Goal: Task Accomplishment & Management: Use online tool/utility

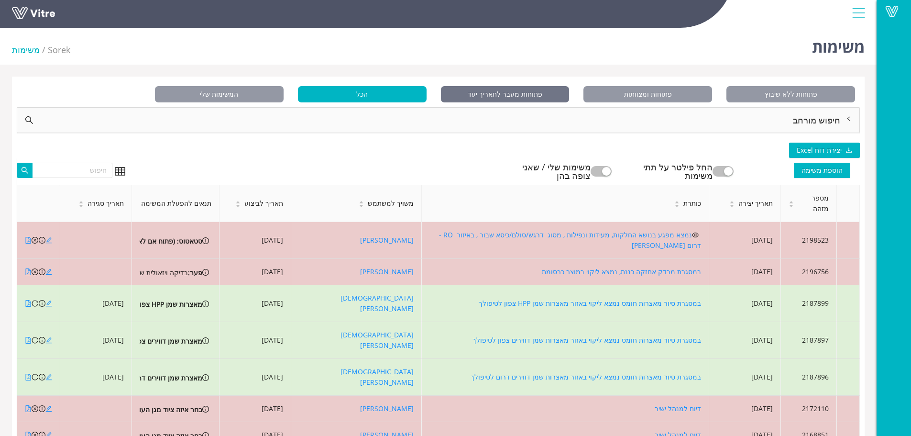
click at [521, 94] on span "פתוחות מעבר לתאריך יעד" at bounding box center [505, 94] width 129 height 16
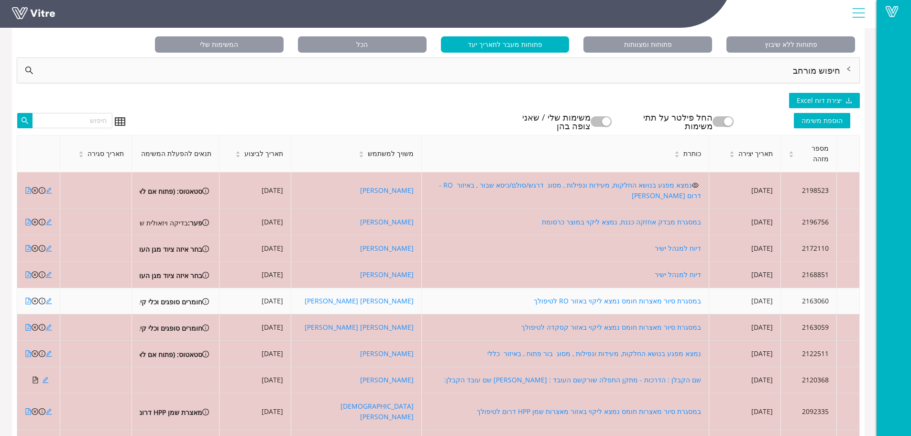
scroll to position [91, 0]
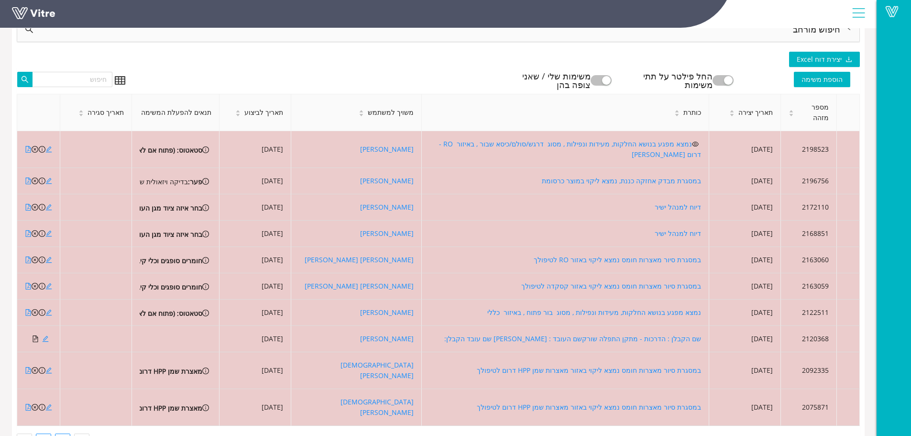
click at [45, 434] on link "2" at bounding box center [43, 441] width 14 height 14
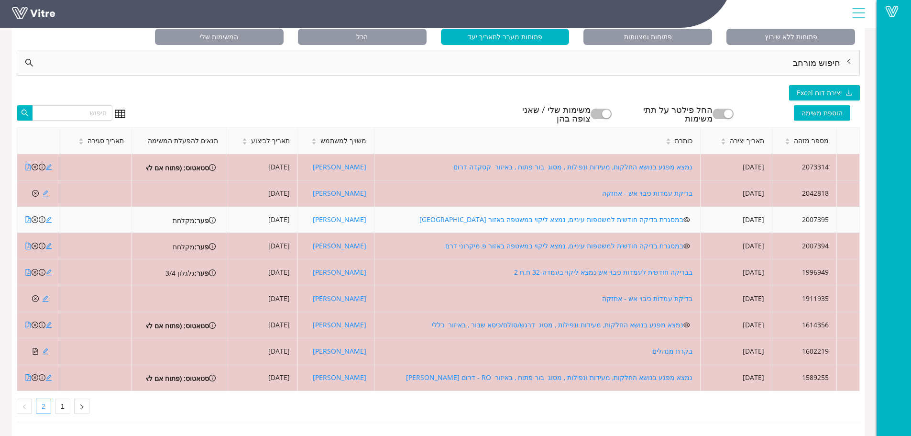
scroll to position [65, 0]
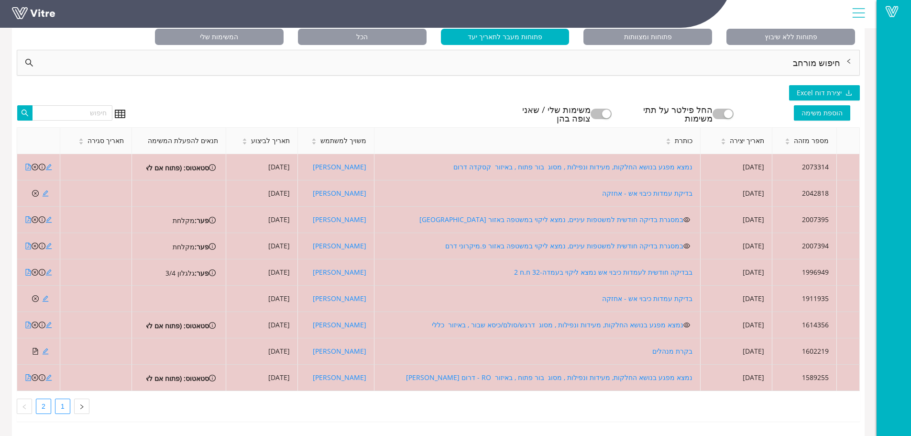
click at [64, 399] on link "1" at bounding box center [62, 406] width 14 height 14
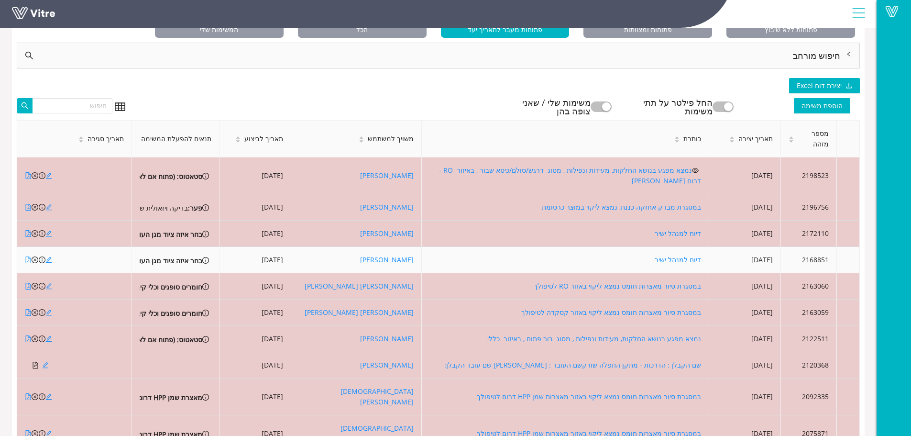
click at [26, 256] on icon "file-pdf" at bounding box center [28, 259] width 7 height 7
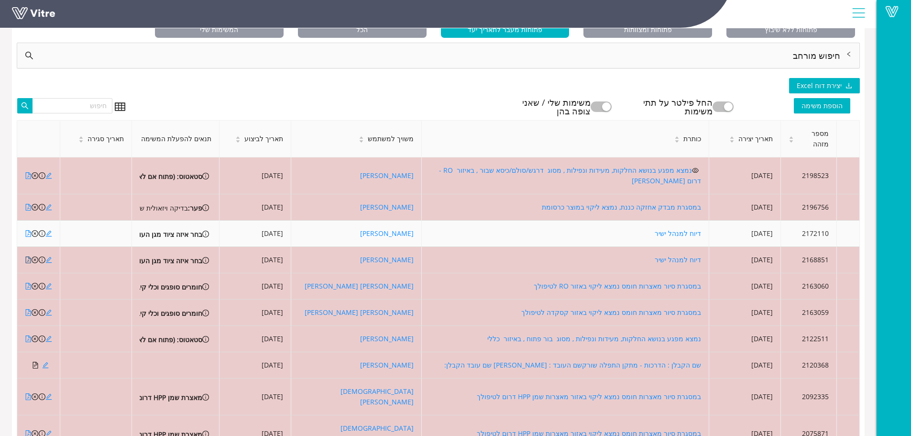
scroll to position [0, 0]
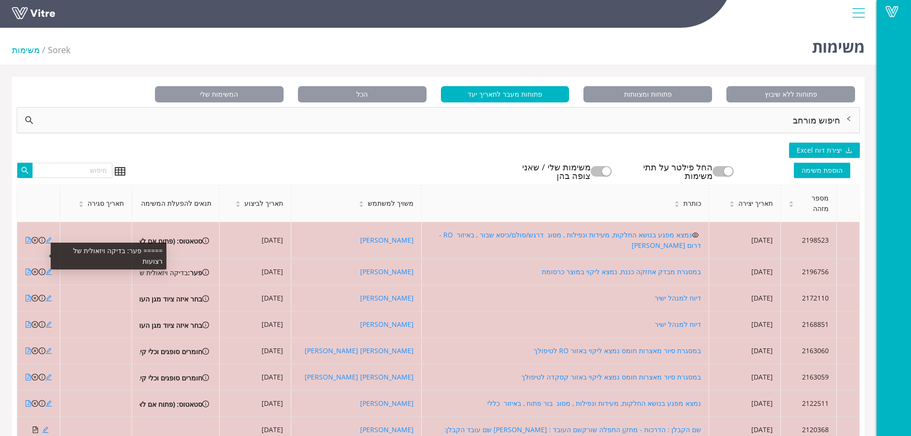
click at [50, 254] on span at bounding box center [50, 255] width 3 height 3
click at [48, 249] on div "===== פער: בדיקה ויזאולית של רצועות" at bounding box center [107, 255] width 120 height 27
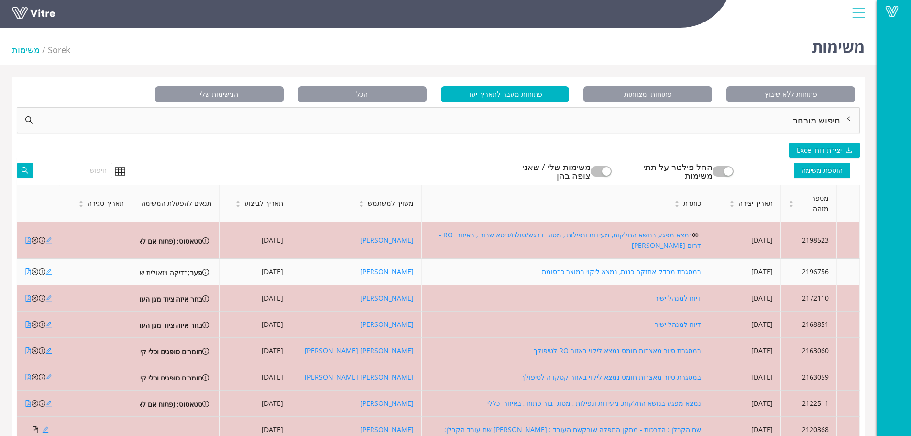
click at [50, 268] on icon "edit" at bounding box center [48, 271] width 7 height 7
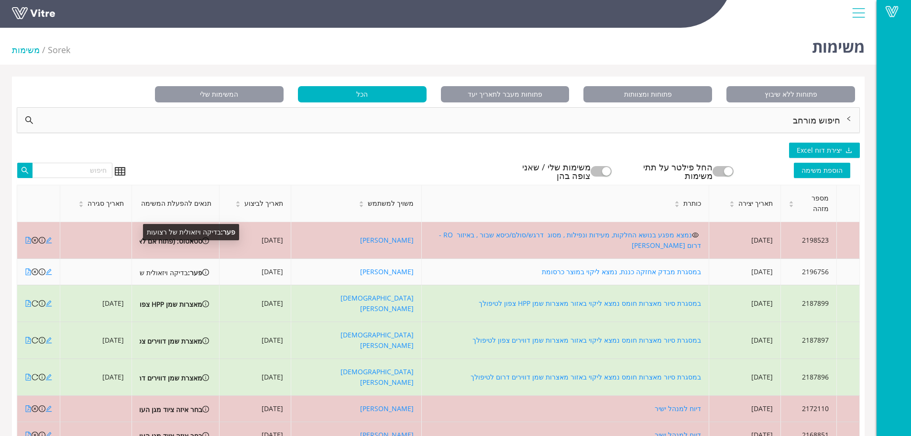
click at [164, 267] on div "פער: בדיקה ויזאולית של רצועות" at bounding box center [158, 272] width 88 height 11
click at [28, 268] on icon "file-pdf" at bounding box center [28, 271] width 5 height 7
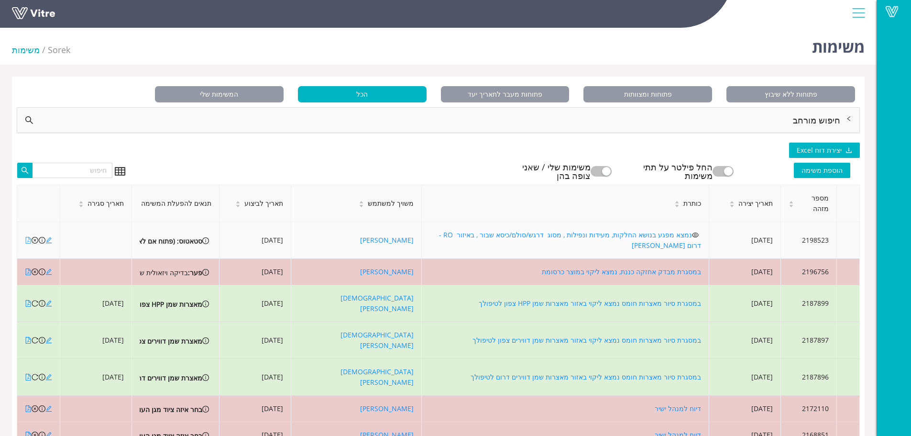
click at [28, 237] on icon "file-pdf" at bounding box center [28, 240] width 7 height 7
